Goal: Find specific page/section: Find specific page/section

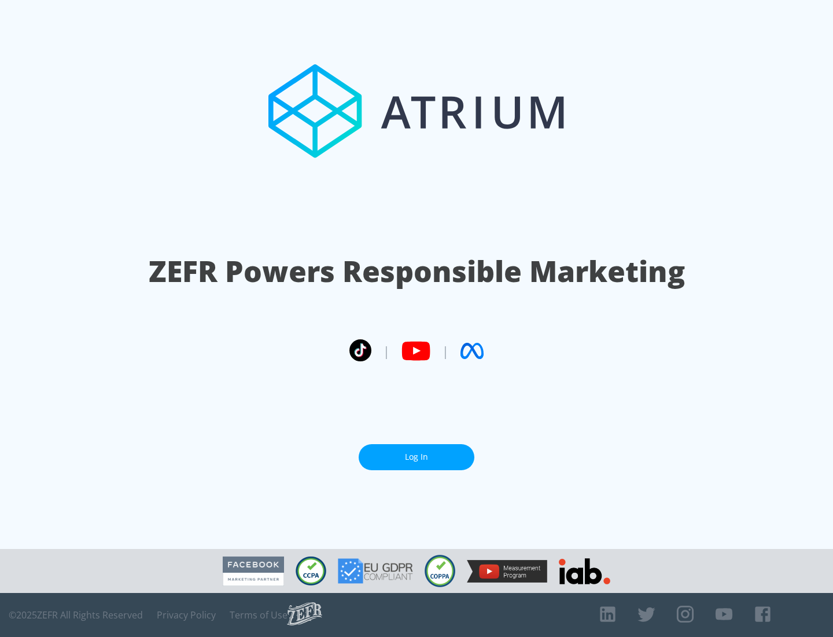
click at [417, 457] on link "Log In" at bounding box center [417, 457] width 116 height 26
